Goal: Transaction & Acquisition: Book appointment/travel/reservation

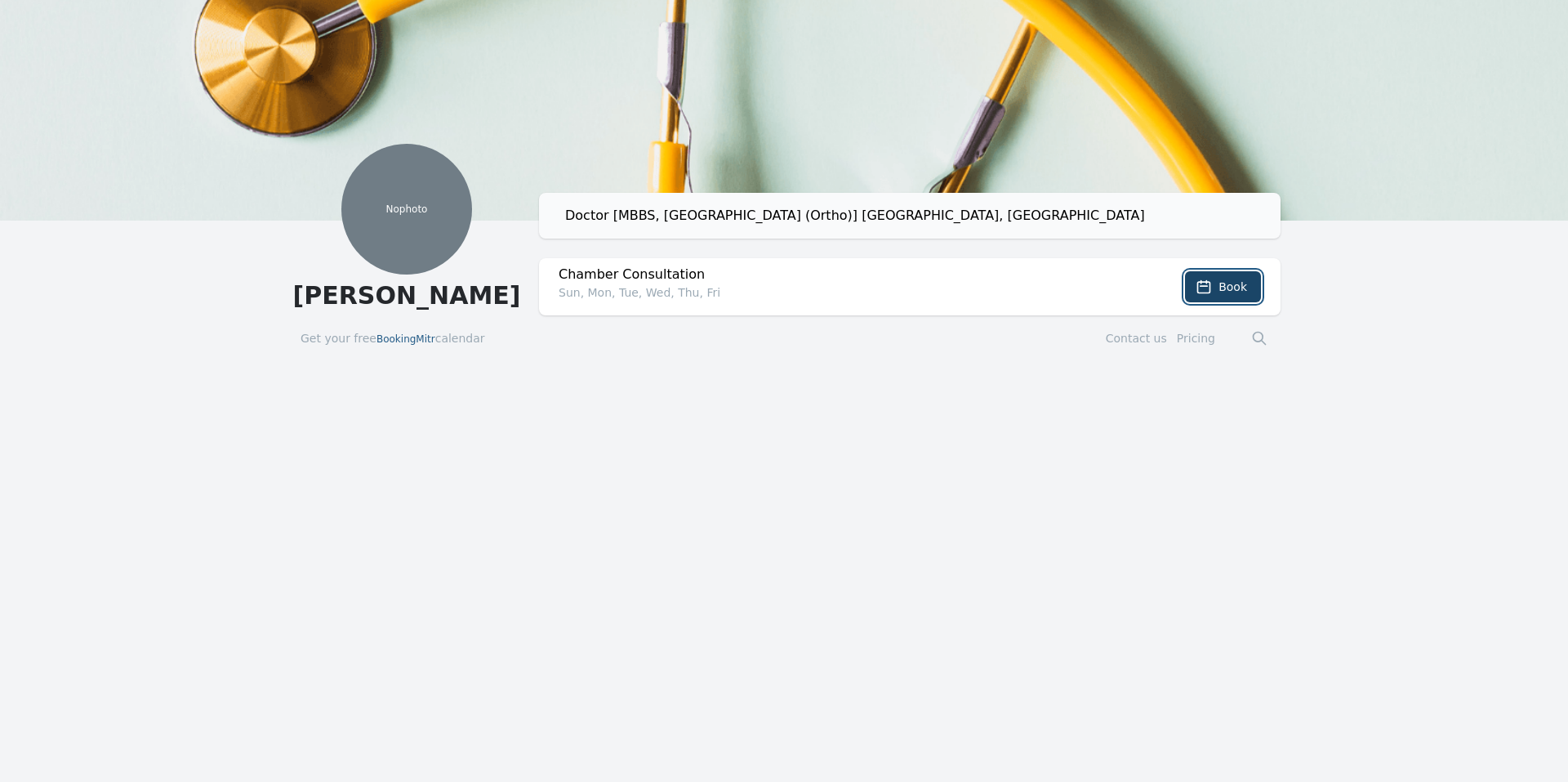
click at [1191, 290] on button "Book" at bounding box center [1223, 287] width 76 height 31
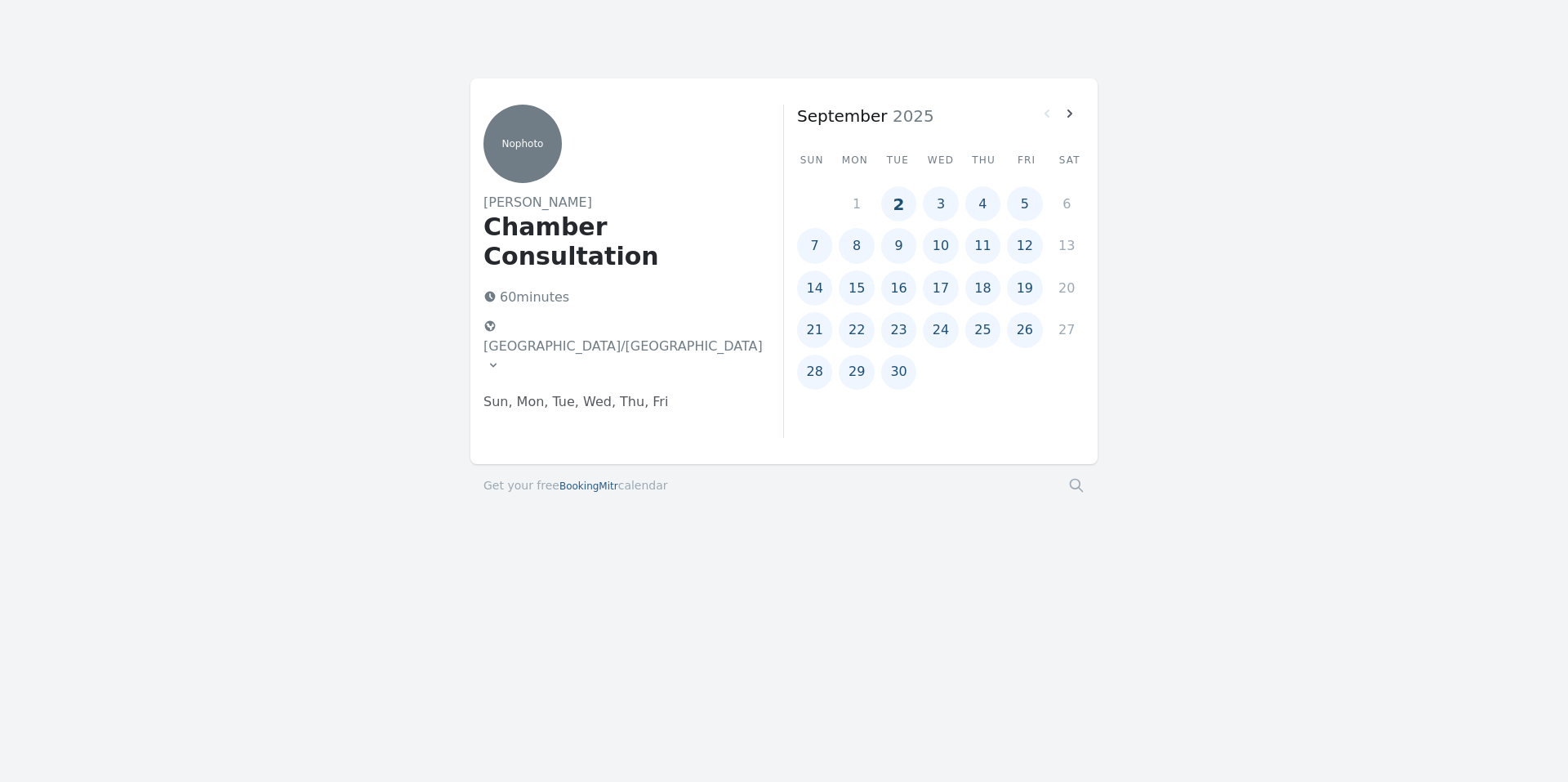
click at [981, 203] on button "4" at bounding box center [982, 203] width 35 height 35
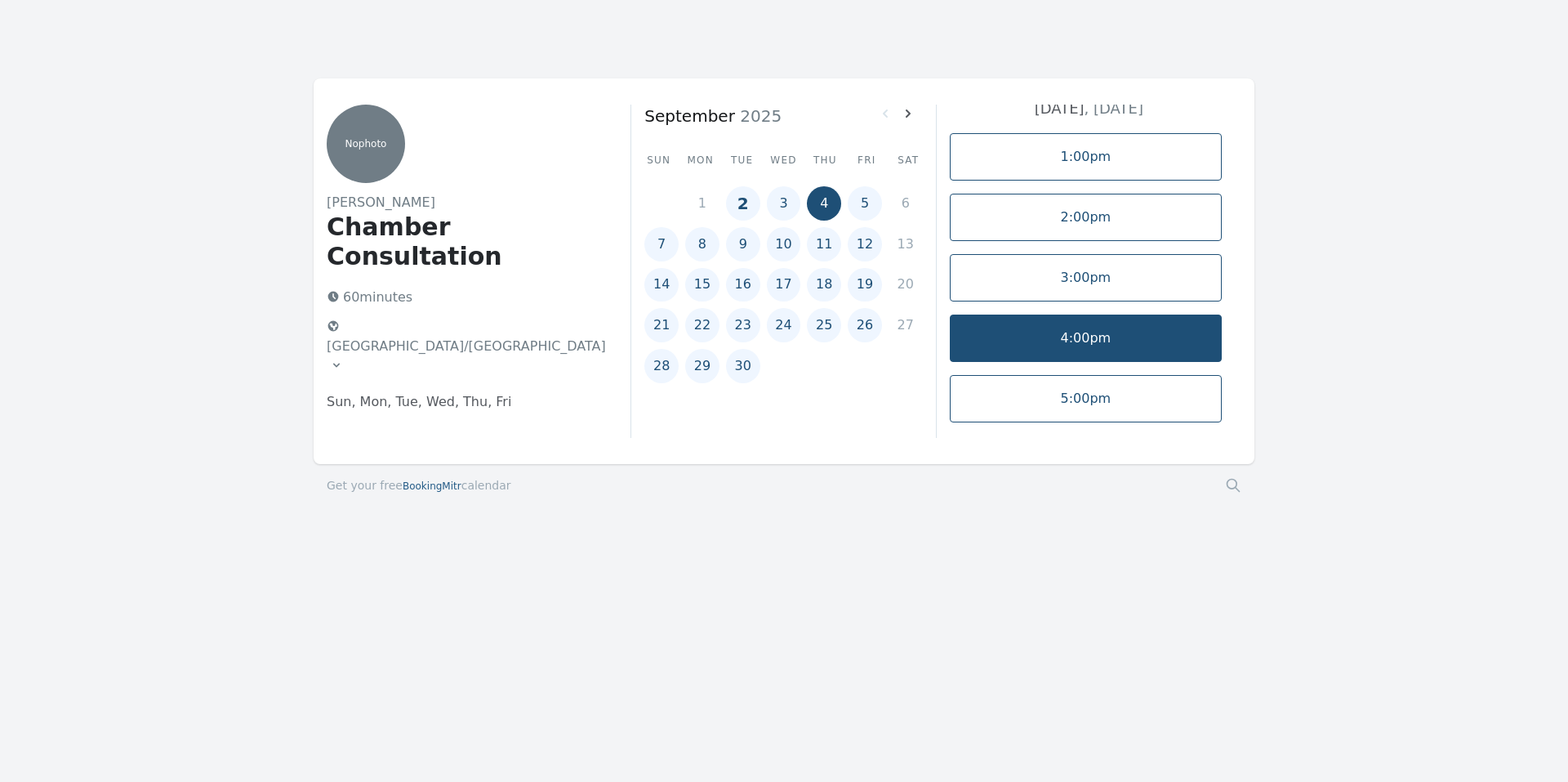
scroll to position [12, 0]
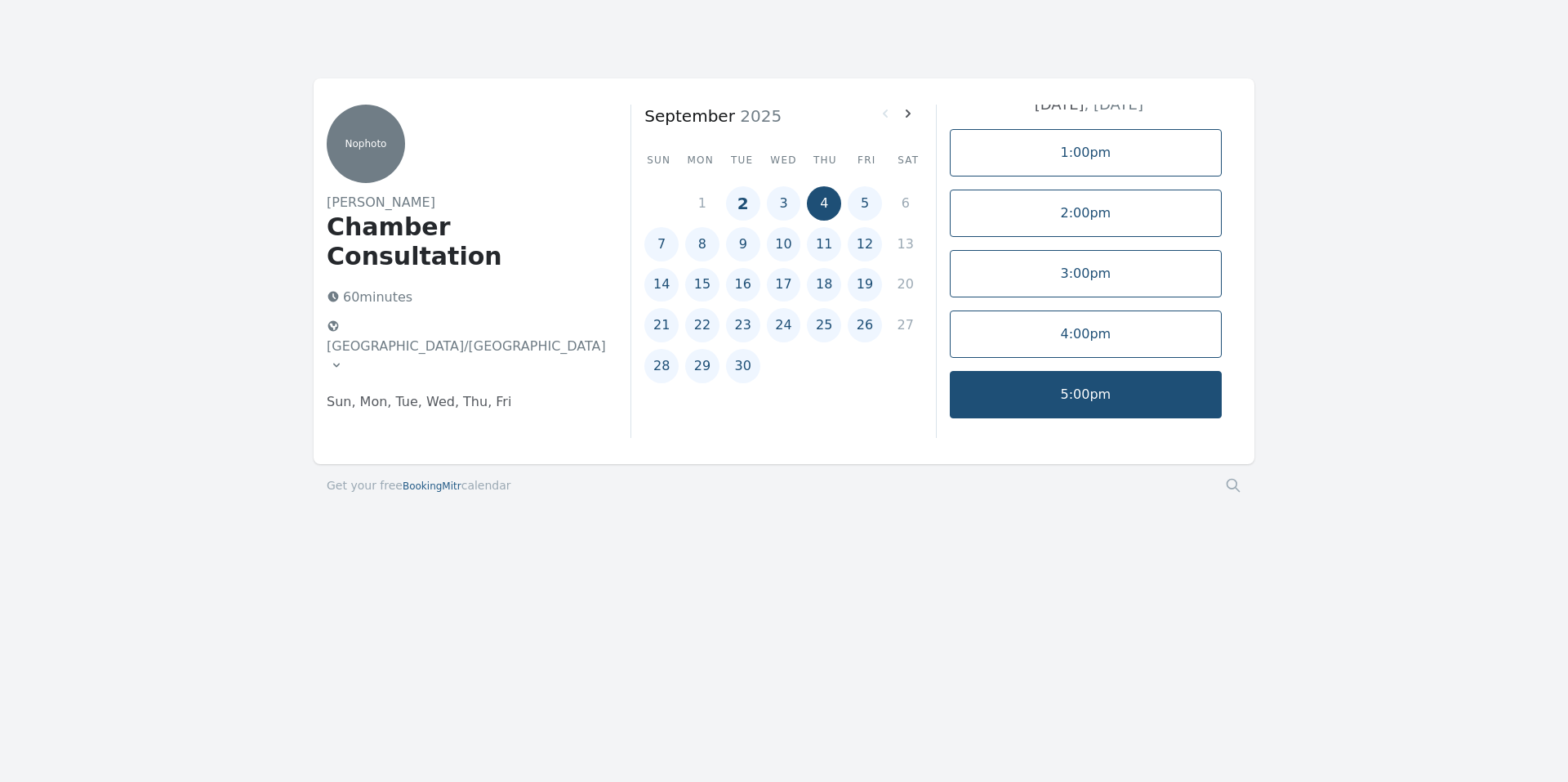
click at [1093, 397] on link "5:00pm" at bounding box center [1086, 394] width 272 height 47
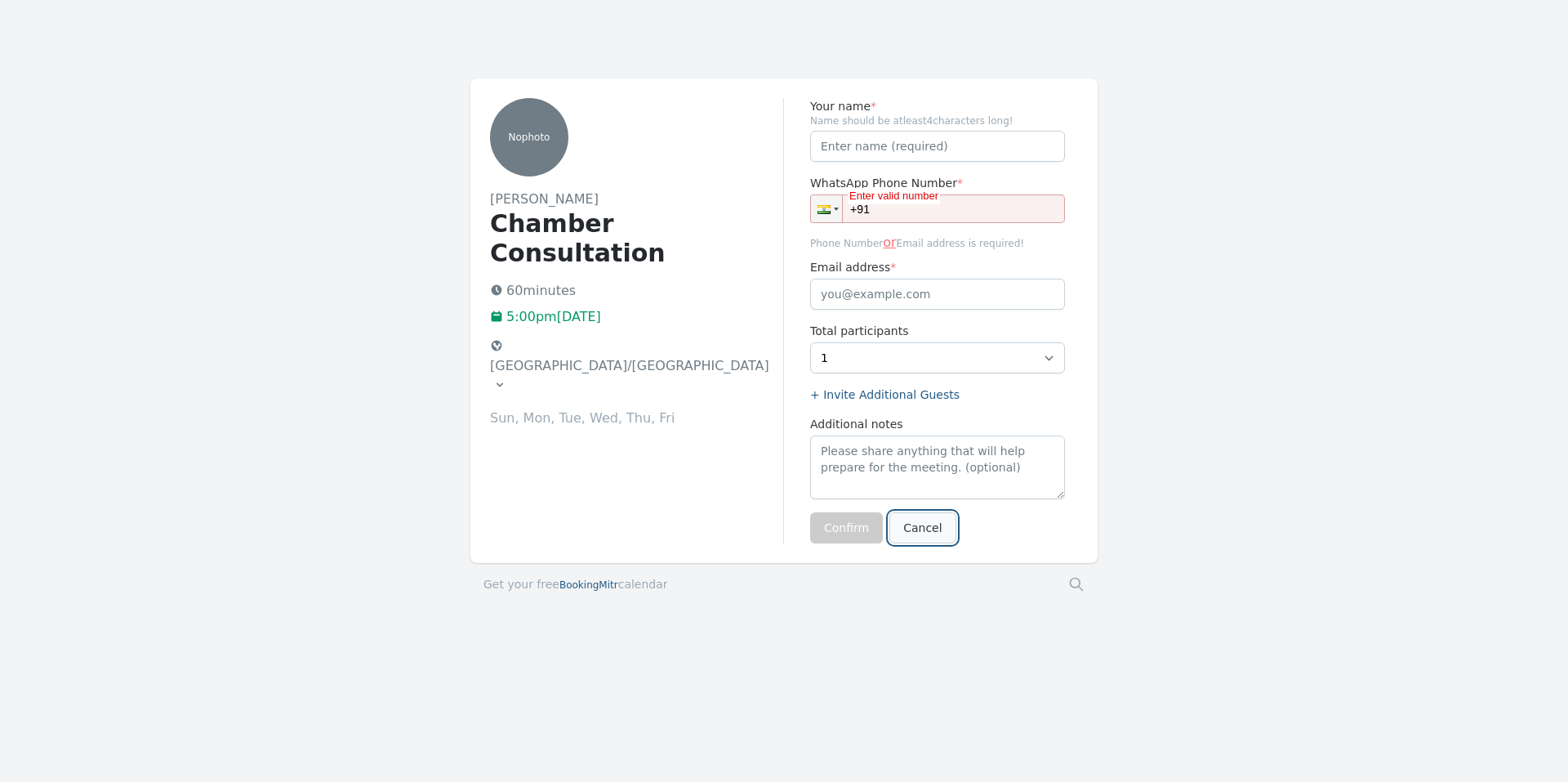
click at [919, 532] on link "Cancel" at bounding box center [922, 527] width 66 height 31
